Goal: Task Accomplishment & Management: Manage account settings

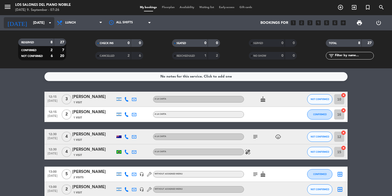
click at [36, 21] on input "[DATE]" at bounding box center [55, 22] width 48 height 9
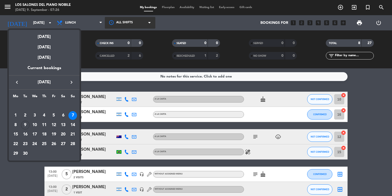
drag, startPoint x: 42, startPoint y: 39, endPoint x: 107, endPoint y: 21, distance: 67.5
click at [42, 38] on div "[DATE]" at bounding box center [44, 35] width 71 height 10
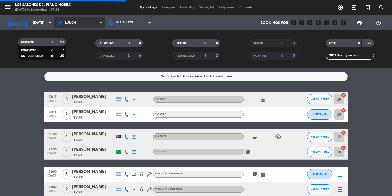
click at [65, 25] on span "Lunch" at bounding box center [79, 22] width 51 height 11
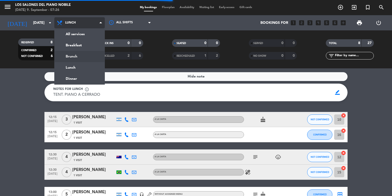
click at [84, 54] on div "menu Los Salones del Piano [PERSON_NAME] [DATE] 9. September - 07:26 My booking…" at bounding box center [196, 34] width 392 height 68
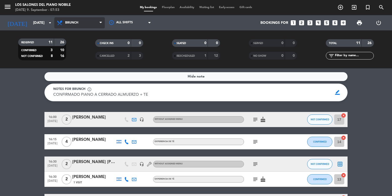
click at [69, 22] on span "Brunch" at bounding box center [71, 23] width 13 height 4
click at [79, 75] on ng-component "menu Los Salones del Piano [PERSON_NAME] [DATE] 9. September - 07:53 My booking…" at bounding box center [196, 98] width 392 height 196
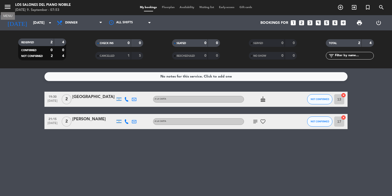
drag, startPoint x: 8, startPoint y: 8, endPoint x: 20, endPoint y: 13, distance: 13.6
click at [8, 8] on icon "menu" at bounding box center [8, 7] width 8 height 8
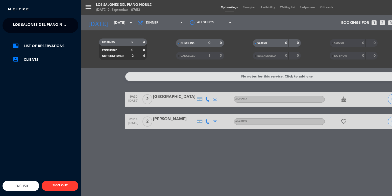
click at [42, 19] on ng-select "× Los Salones del Piano [PERSON_NAME] ×" at bounding box center [41, 25] width 76 height 15
click at [47, 23] on span "Los Salones del Piano Nobile" at bounding box center [43, 25] width 60 height 11
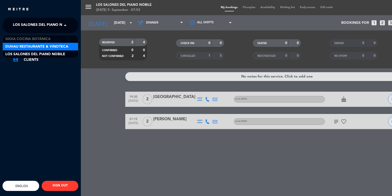
click at [47, 46] on span "Duhau Restaurante & Vinoteca" at bounding box center [36, 47] width 63 height 6
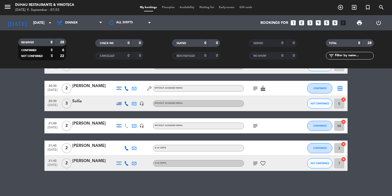
scroll to position [78, 0]
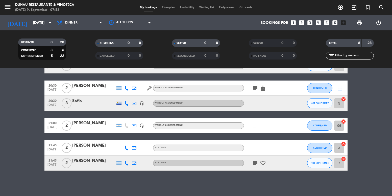
click at [81, 105] on div at bounding box center [93, 106] width 43 height 4
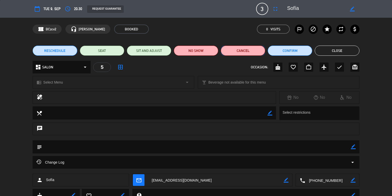
click at [237, 48] on button "Cancel" at bounding box center [243, 50] width 44 height 10
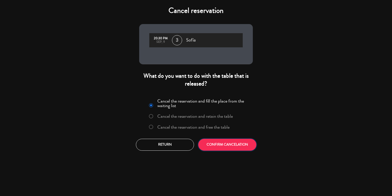
click at [221, 141] on button "CONFIRM CANCELATION" at bounding box center [227, 144] width 58 height 12
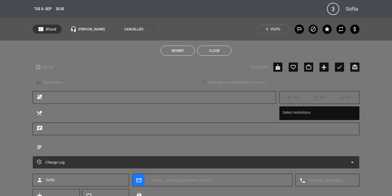
click at [221, 49] on button "Close" at bounding box center [214, 50] width 34 height 10
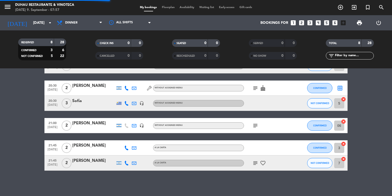
scroll to position [63, 0]
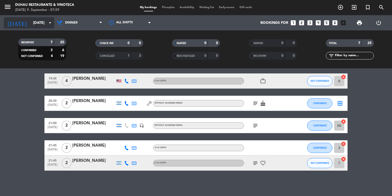
click at [31, 24] on input "[DATE]" at bounding box center [55, 22] width 48 height 9
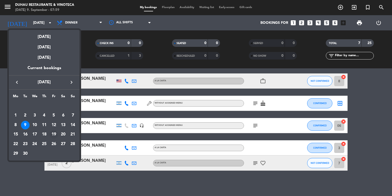
click at [52, 130] on div "19" at bounding box center [54, 134] width 9 height 9
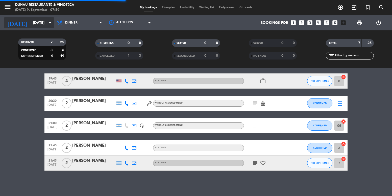
click at [39, 23] on input "[DATE]" at bounding box center [55, 22] width 48 height 9
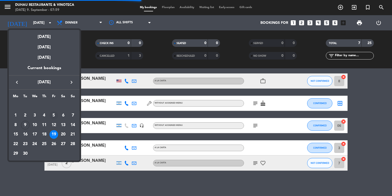
scroll to position [0, 0]
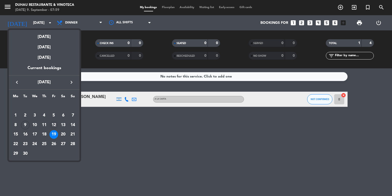
click at [56, 120] on td "12" at bounding box center [54, 125] width 10 height 10
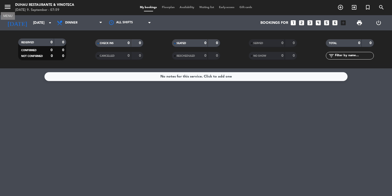
click at [6, 6] on icon "menu" at bounding box center [8, 7] width 8 height 8
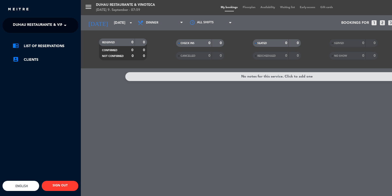
click at [40, 40] on div "chrome_reader_mode List of Reservations account_box Clients" at bounding box center [40, 55] width 83 height 45
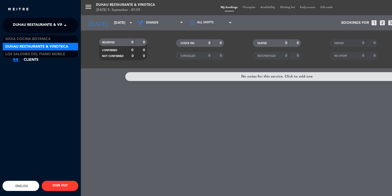
click at [40, 24] on span "Duhau Restaurante & Vinoteca" at bounding box center [44, 25] width 63 height 11
click at [58, 54] on span "Los Salones del Piano Nobile" at bounding box center [35, 54] width 60 height 6
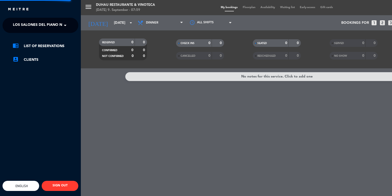
click at [147, 23] on div "menu Duhau Restaurante & Vinoteca [DATE] 9. September - 07:59 My bookings Floor…" at bounding box center [277, 98] width 392 height 196
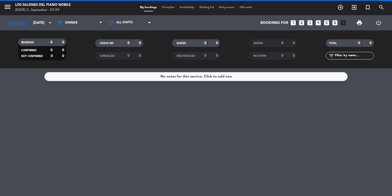
click at [59, 30] on div "All services Breakfast Brunch Lunch Dinner Dinner All services Breakfast Brunch…" at bounding box center [79, 22] width 51 height 15
click at [70, 22] on span "Dinner" at bounding box center [71, 23] width 12 height 4
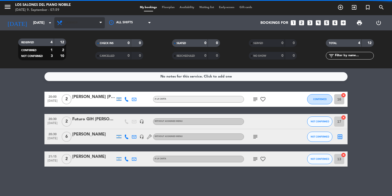
click at [68, 24] on span "Dinner" at bounding box center [71, 23] width 12 height 4
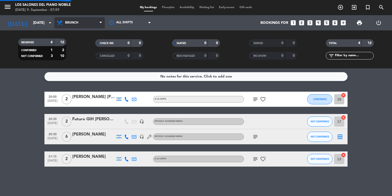
click at [84, 55] on div "menu Los Salones del Piano [PERSON_NAME] [DATE] 9. September - 07:59 My booking…" at bounding box center [196, 34] width 392 height 68
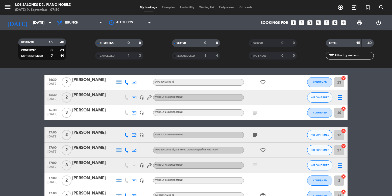
scroll to position [76, 0]
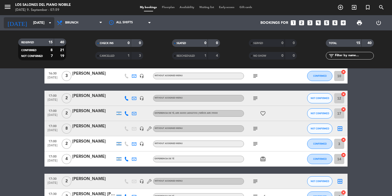
click at [31, 23] on input "[DATE]" at bounding box center [55, 22] width 48 height 9
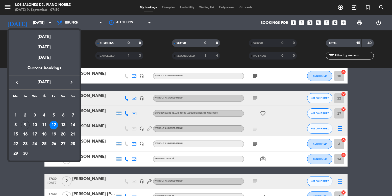
click at [65, 124] on div "13" at bounding box center [63, 125] width 9 height 9
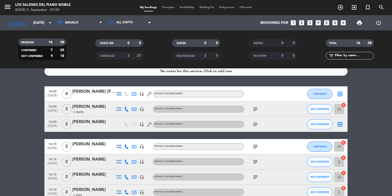
scroll to position [0, 0]
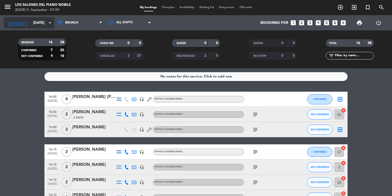
click at [40, 22] on input "[DATE]" at bounding box center [55, 22] width 48 height 9
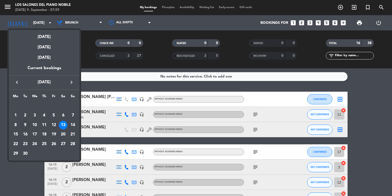
click at [58, 126] on div "12" at bounding box center [54, 125] width 9 height 9
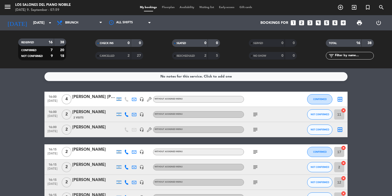
type input "[DATE]"
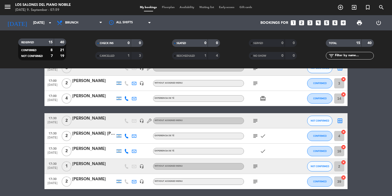
scroll to position [177, 0]
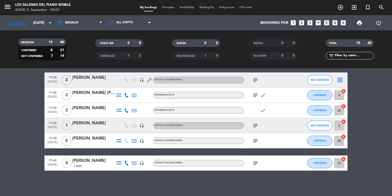
click at [13, 105] on bookings-row "16:00 [DATE] 2 [PERSON_NAME] headset_mic Without assigned menu subject NOT CONF…" at bounding box center [196, 43] width 392 height 256
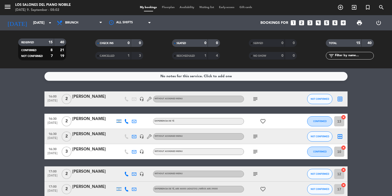
scroll to position [0, 0]
